Goal: Check status: Check status

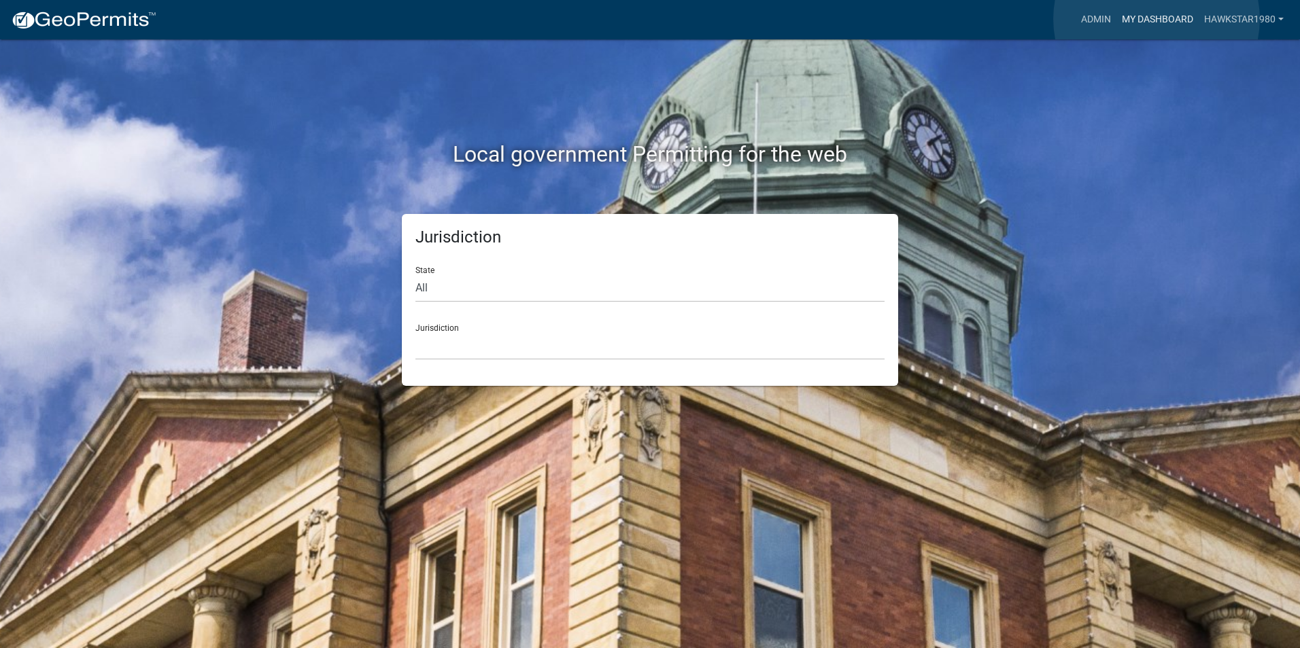
click at [1156, 19] on link "My Dashboard" at bounding box center [1157, 20] width 82 height 26
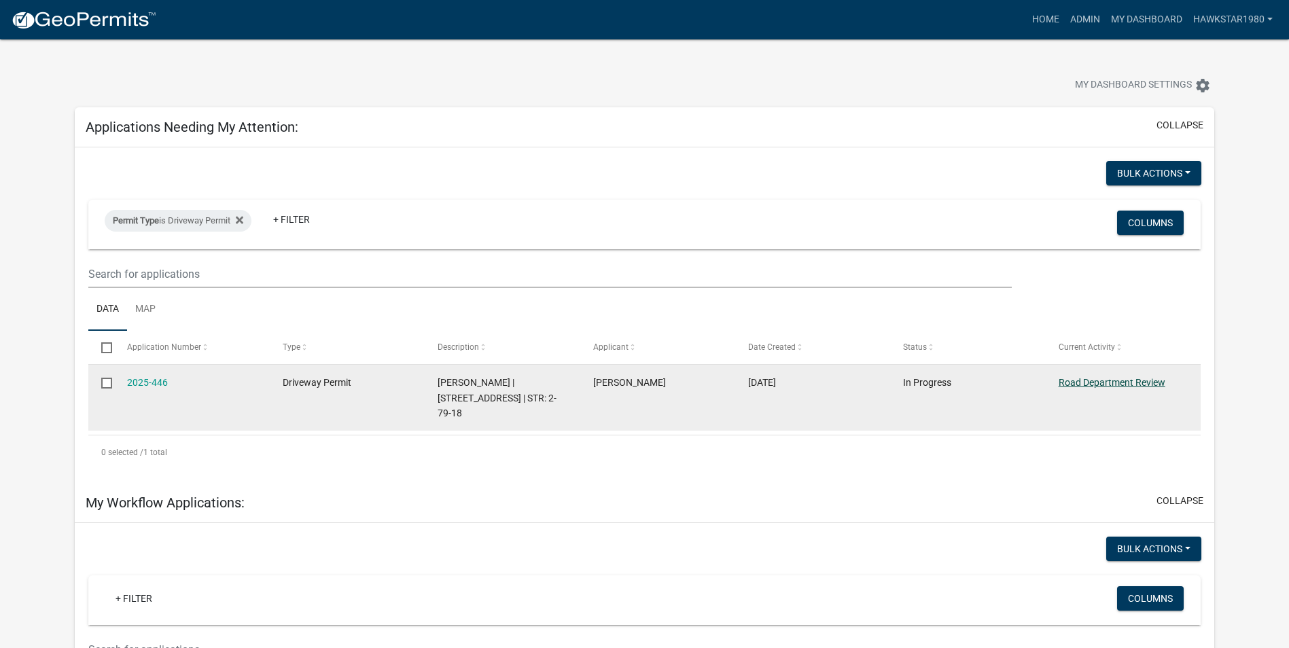
click at [1107, 381] on link "Road Department Review" at bounding box center [1112, 382] width 107 height 11
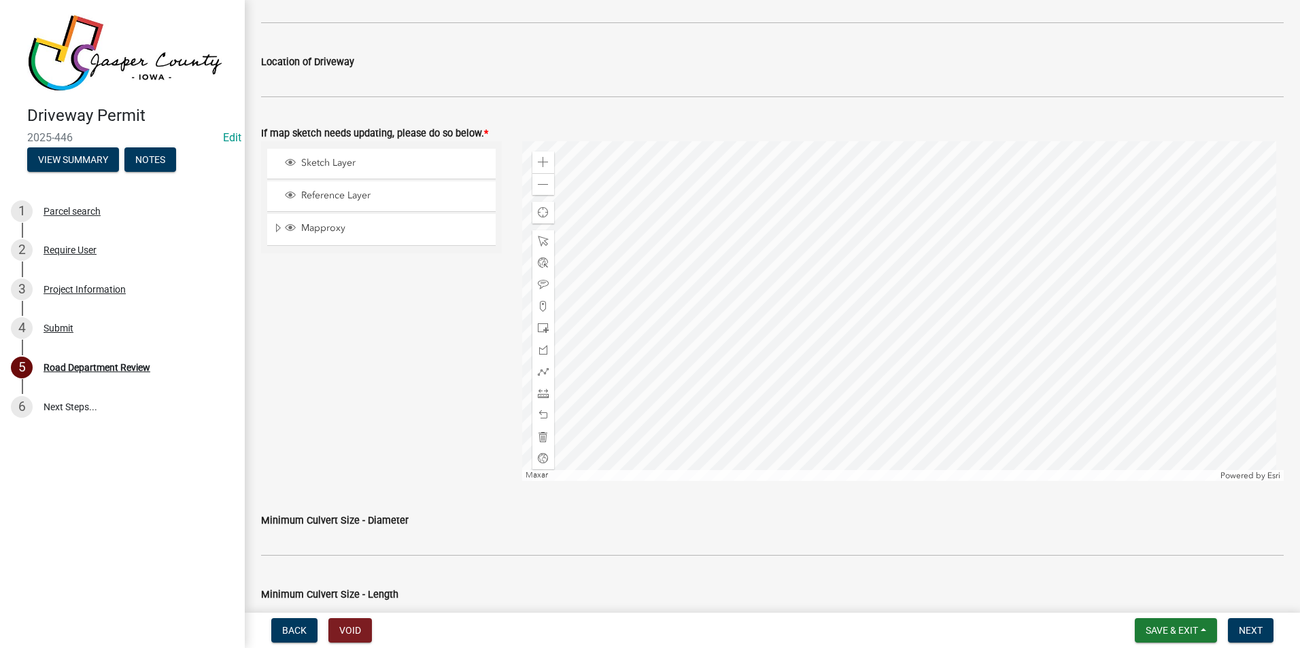
scroll to position [612, 0]
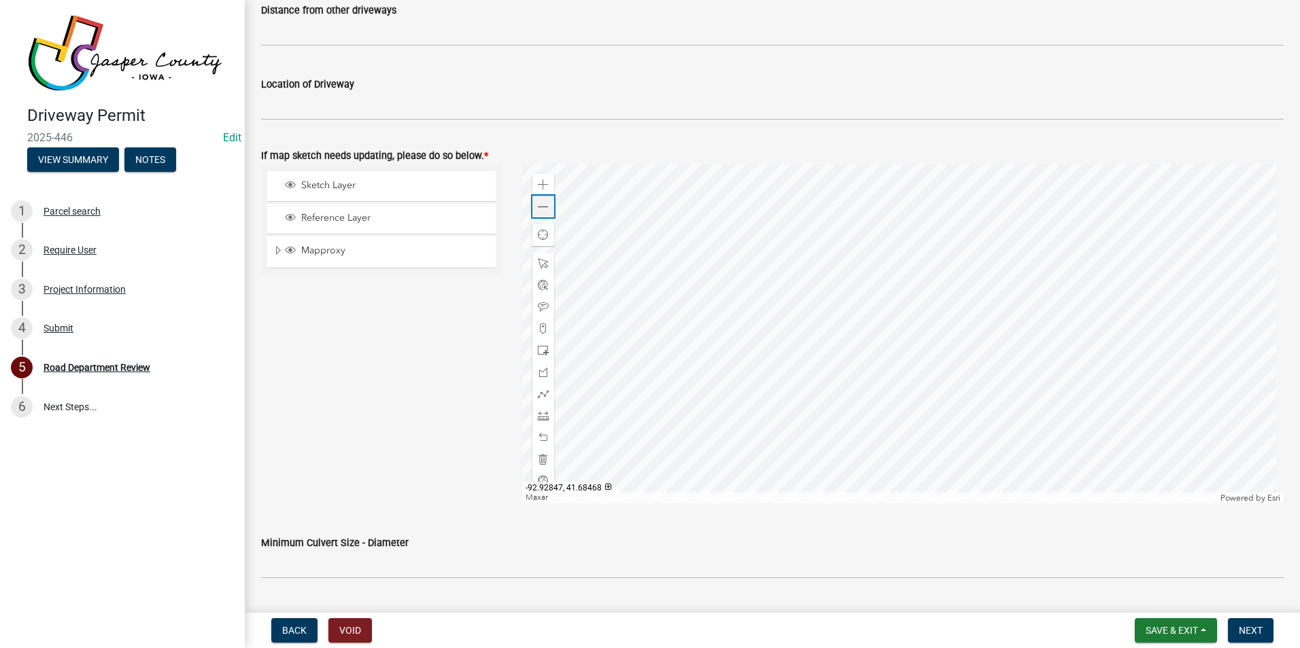
click at [538, 205] on span at bounding box center [543, 207] width 11 height 11
click at [538, 207] on span at bounding box center [543, 207] width 11 height 11
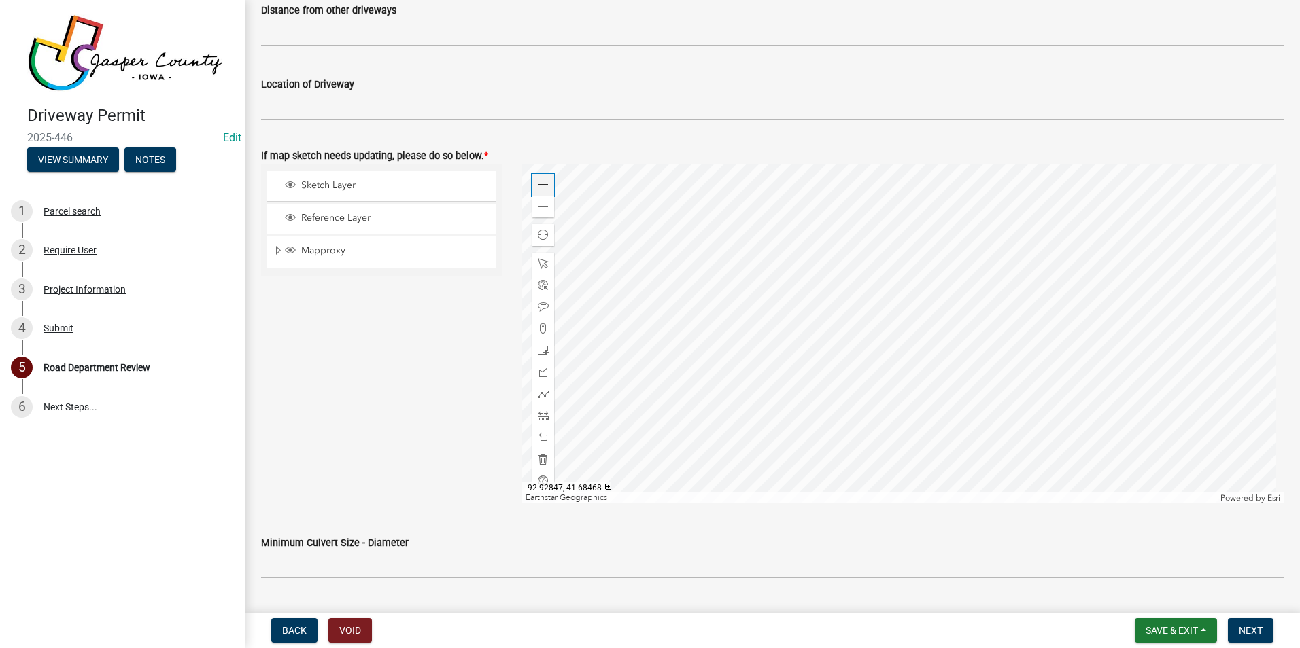
click at [545, 185] on span at bounding box center [543, 184] width 11 height 11
click at [541, 207] on span at bounding box center [543, 207] width 11 height 11
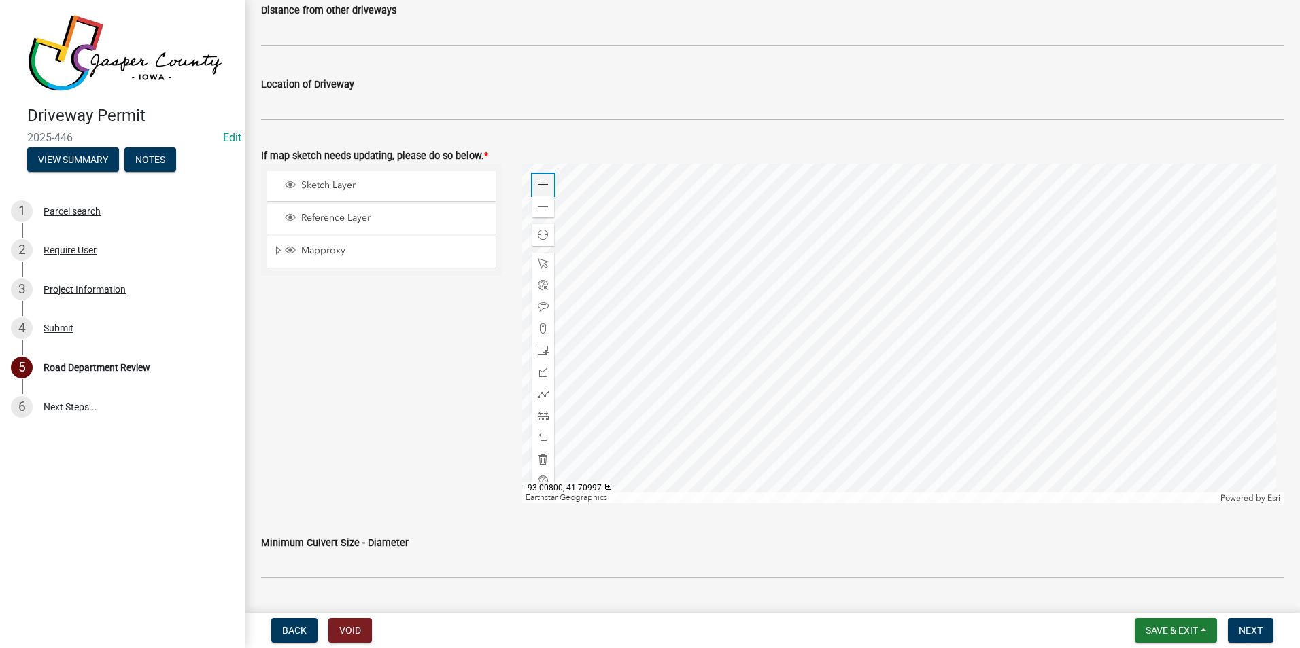
click at [541, 186] on span at bounding box center [543, 184] width 11 height 11
click at [541, 203] on span at bounding box center [543, 207] width 11 height 11
click at [545, 185] on span at bounding box center [543, 184] width 11 height 11
click at [543, 205] on span at bounding box center [543, 207] width 11 height 11
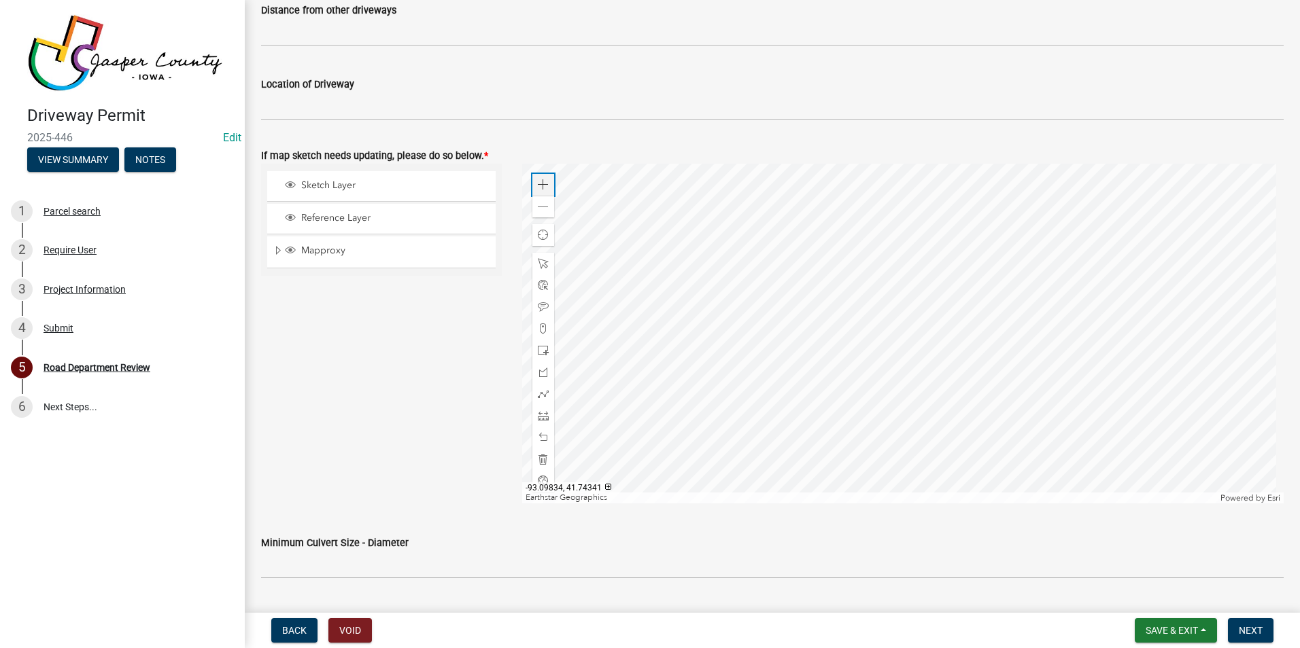
click at [542, 181] on span at bounding box center [543, 184] width 11 height 11
click at [994, 315] on div at bounding box center [903, 334] width 762 height 340
click at [828, 304] on div at bounding box center [903, 334] width 762 height 340
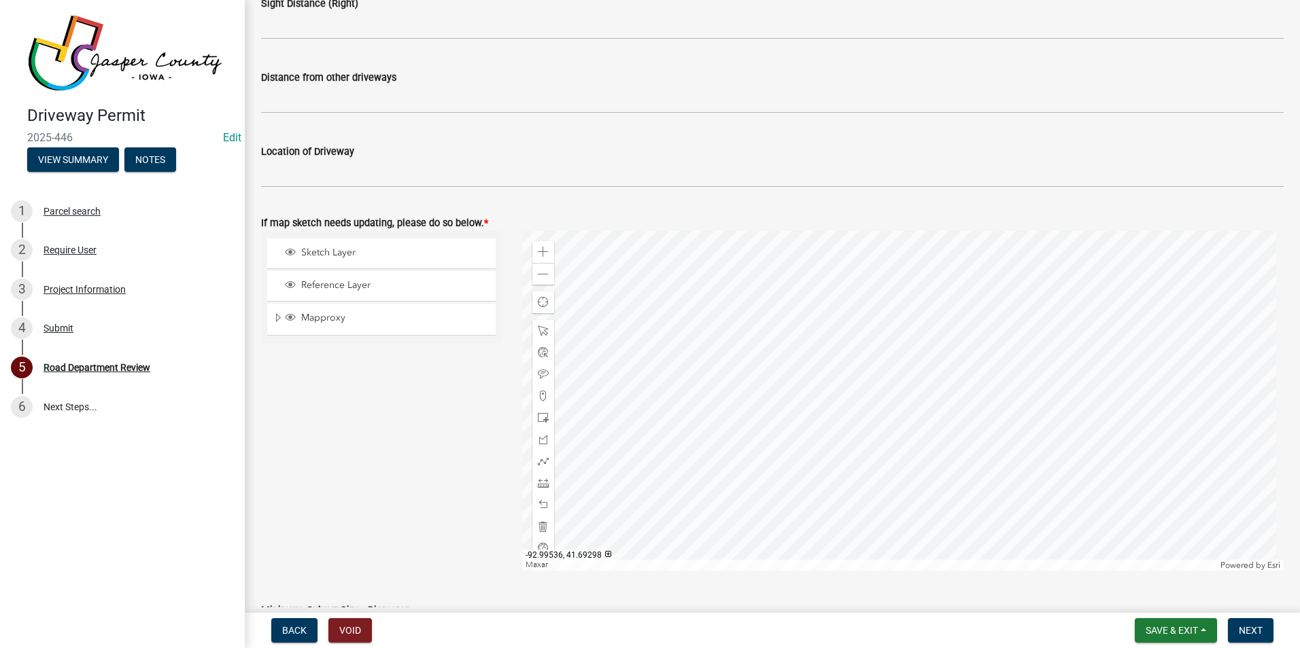
scroll to position [544, 0]
click at [547, 257] on div "Zoom in" at bounding box center [543, 253] width 22 height 22
click at [542, 271] on span at bounding box center [543, 275] width 11 height 11
click at [540, 268] on div "Zoom out" at bounding box center [543, 275] width 22 height 22
click at [753, 398] on div at bounding box center [903, 402] width 762 height 340
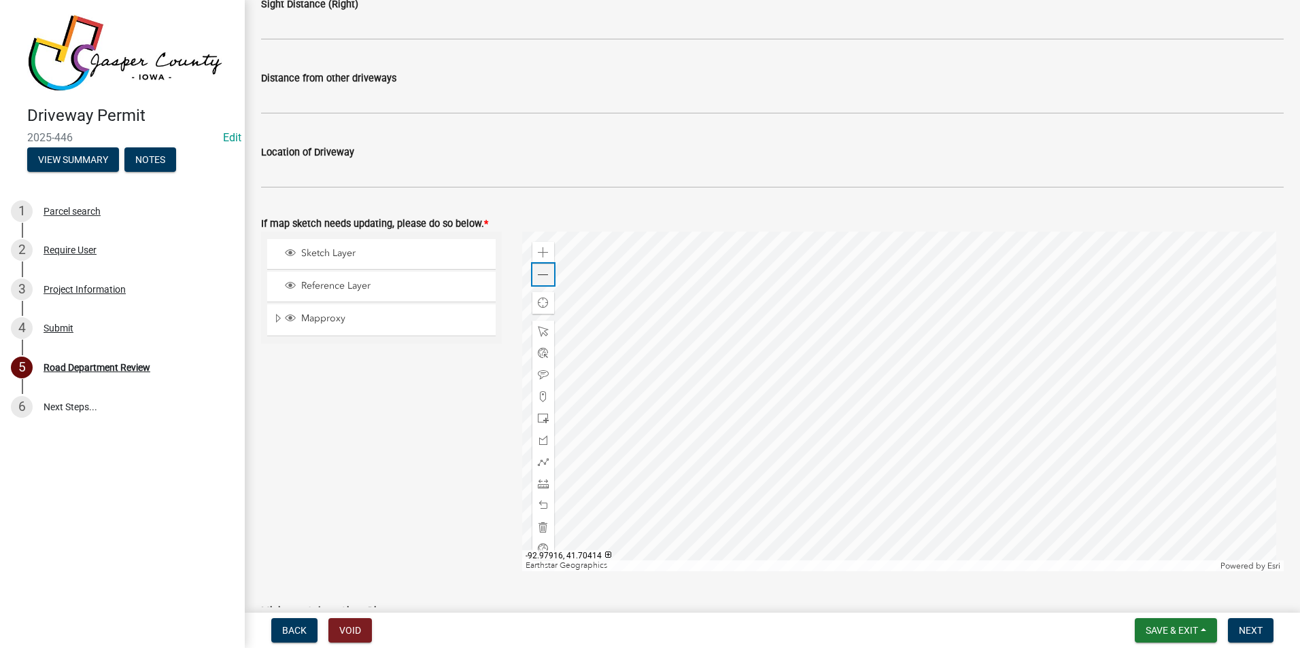
click at [538, 275] on span at bounding box center [543, 275] width 11 height 11
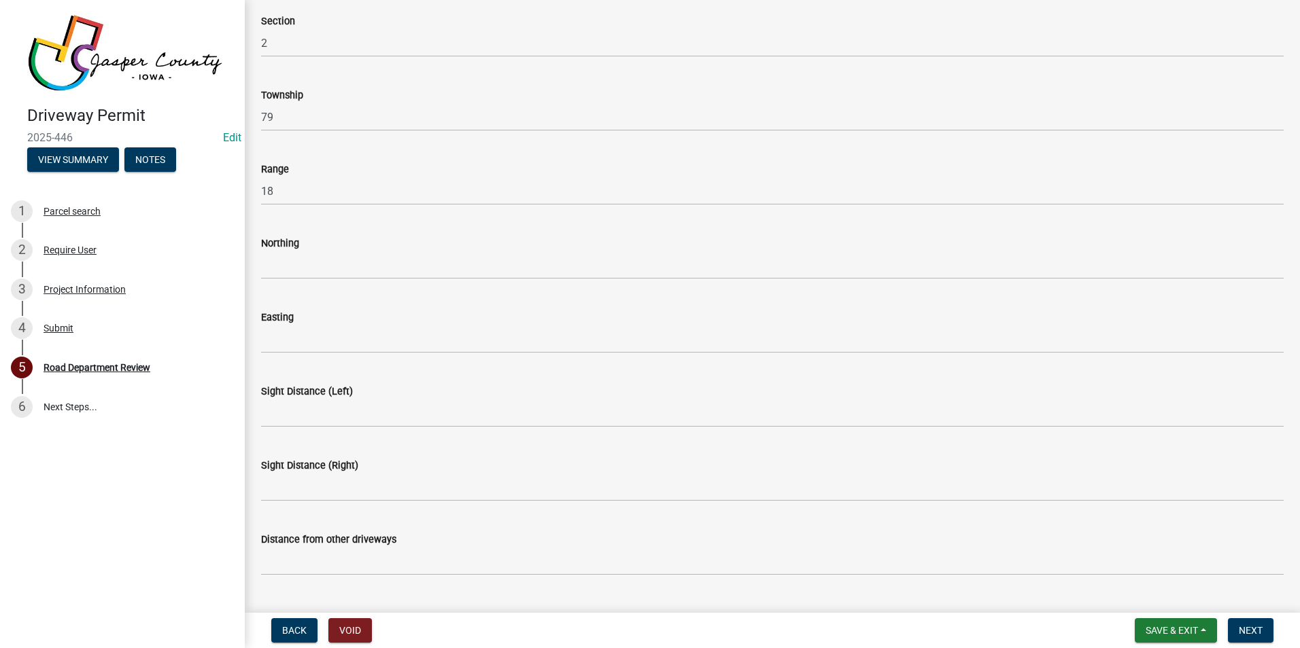
scroll to position [0, 0]
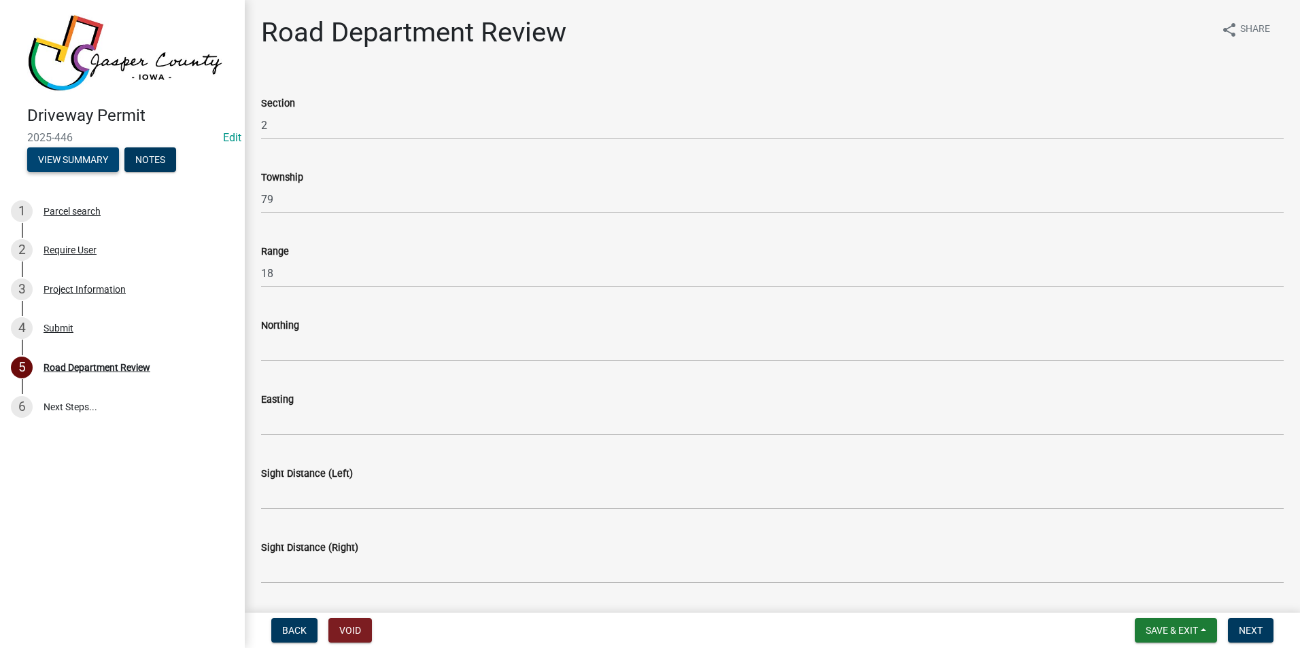
click at [88, 152] on button "View Summary" at bounding box center [73, 160] width 92 height 24
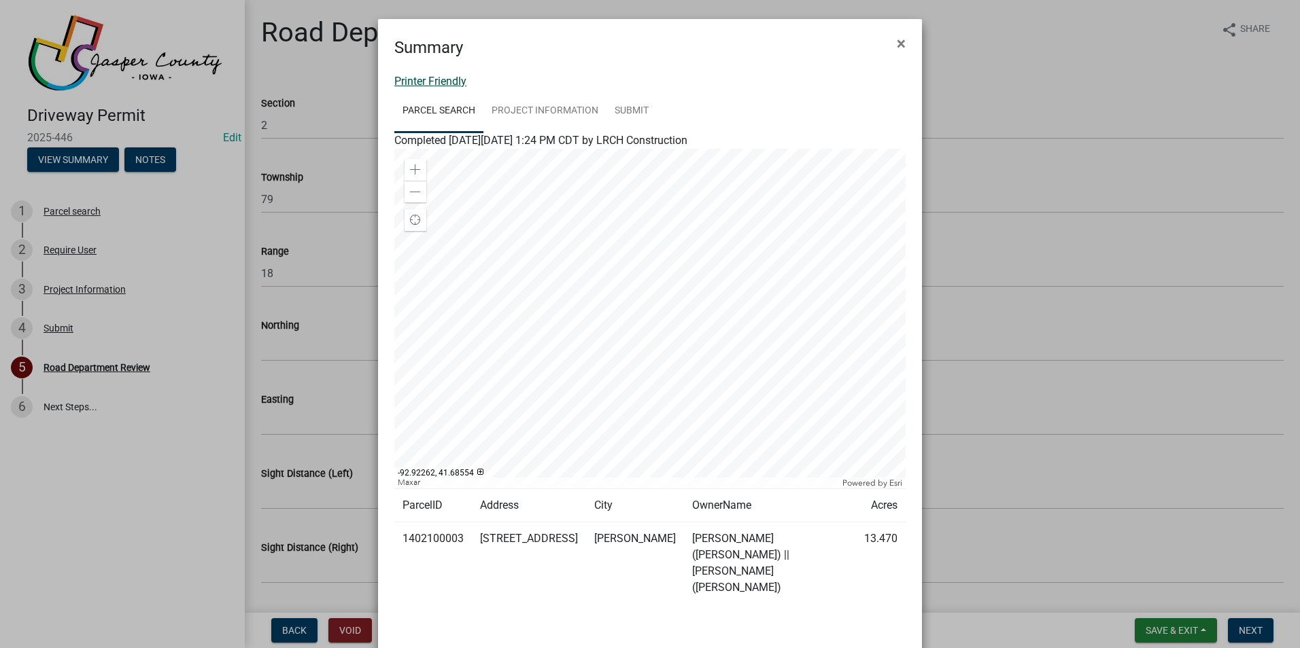
click at [438, 77] on link "Printer Friendly" at bounding box center [430, 81] width 72 height 13
click at [897, 44] on span "×" at bounding box center [901, 43] width 9 height 19
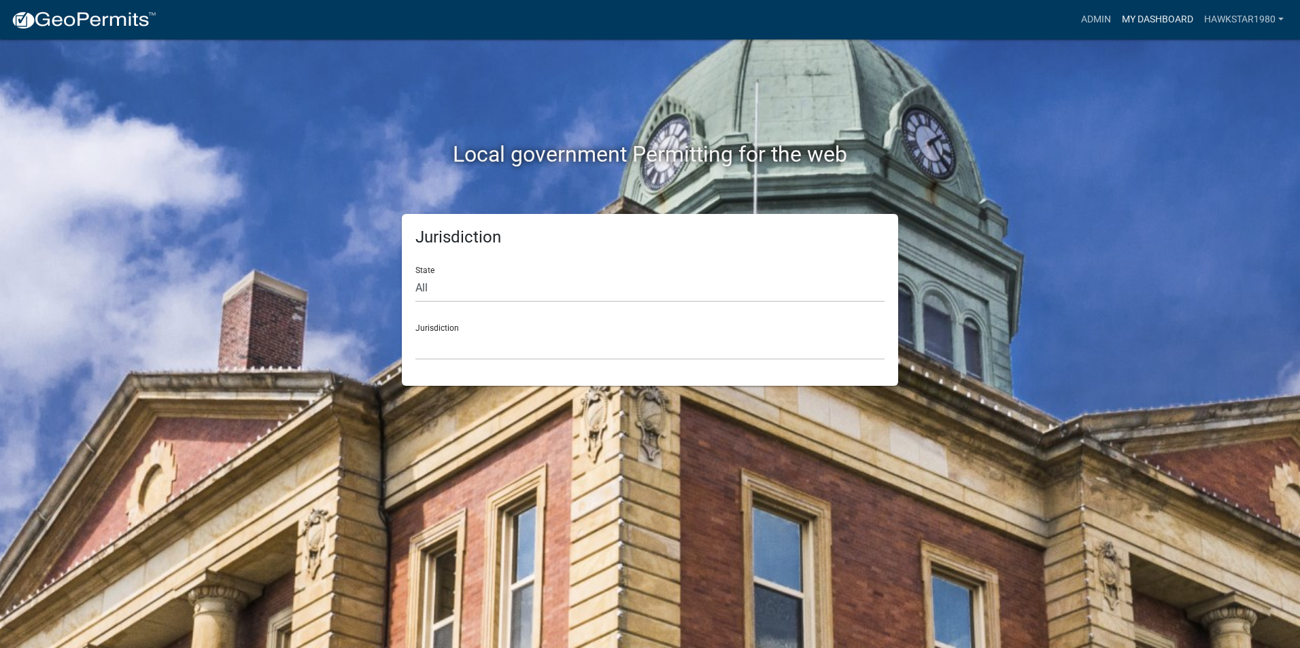
click at [1166, 14] on link "My Dashboard" at bounding box center [1157, 20] width 82 height 26
